Goal: Navigation & Orientation: Find specific page/section

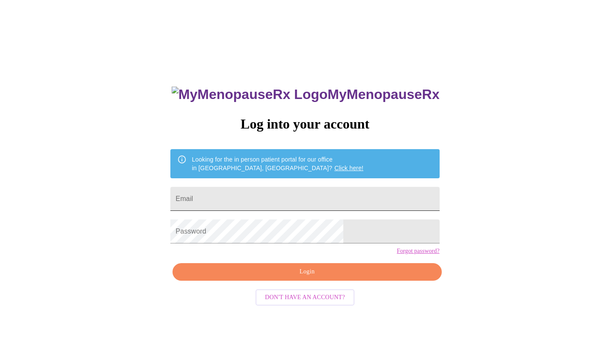
click at [281, 196] on input "Email" at bounding box center [304, 199] width 269 height 24
type input "[EMAIL_ADDRESS][DOMAIN_NAME]"
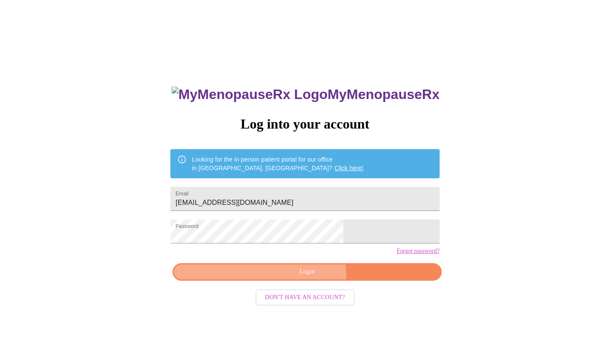
click at [287, 277] on span "Login" at bounding box center [306, 271] width 249 height 11
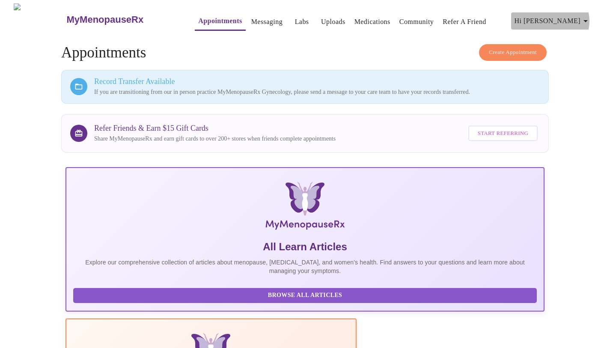
click at [588, 20] on icon "button" at bounding box center [586, 21] width 4 height 2
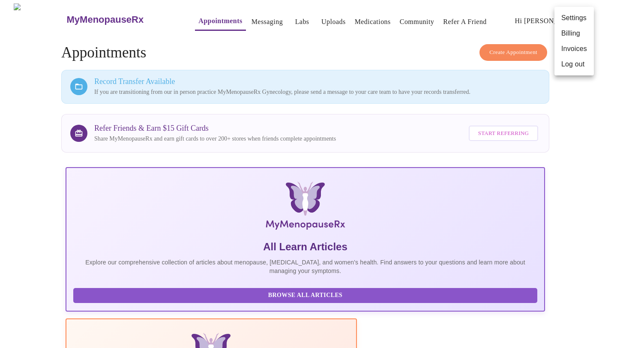
click at [588, 19] on li "Settings" at bounding box center [573, 17] width 39 height 15
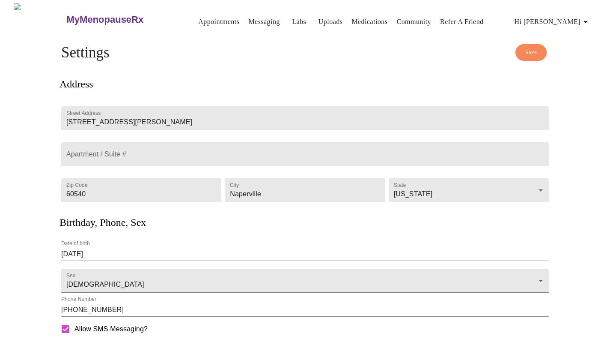
click at [200, 19] on link "Appointments" at bounding box center [218, 22] width 41 height 12
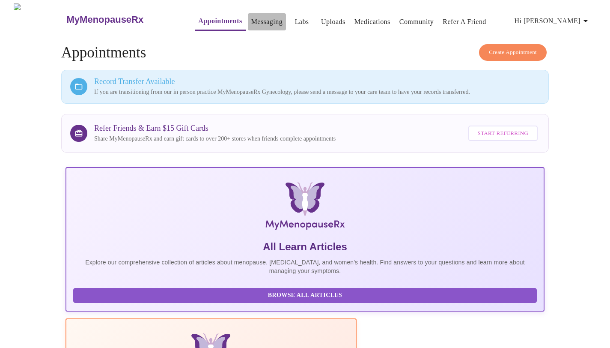
click at [251, 20] on link "Messaging" at bounding box center [266, 22] width 31 height 12
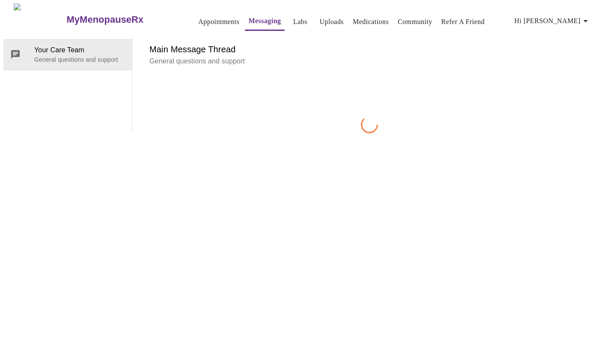
scroll to position [32, 0]
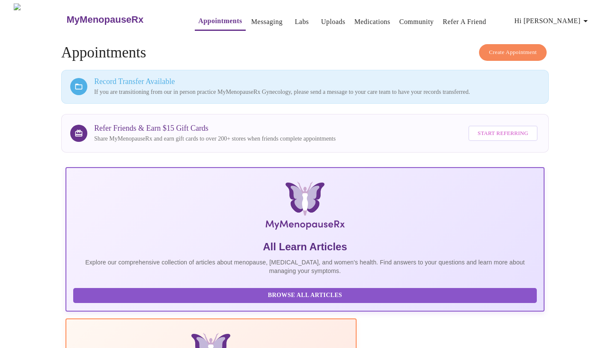
click at [588, 20] on icon "button" at bounding box center [586, 21] width 4 height 2
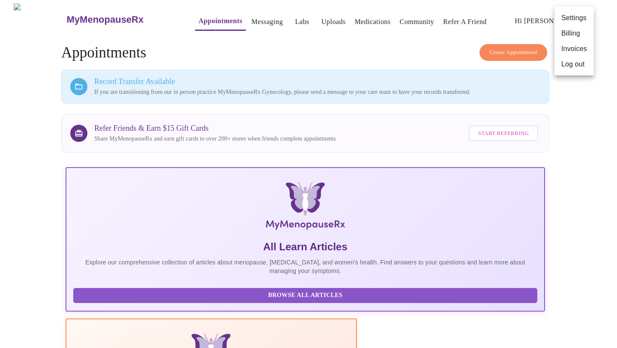
click at [573, 36] on li "Billing" at bounding box center [573, 33] width 39 height 15
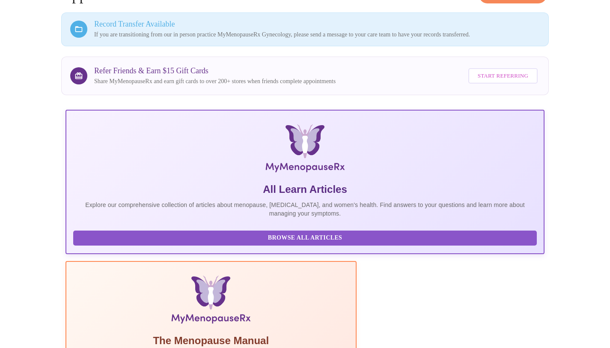
scroll to position [62, 0]
